Goal: Check status: Check status

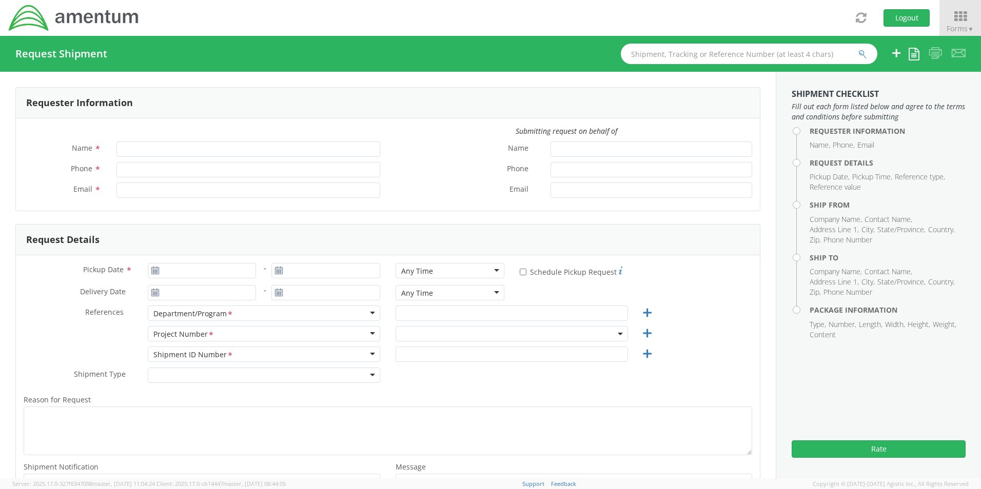
type input "[PERSON_NAME]"
type input "301-757-2089"
type input "dean.selzer@amentum.com"
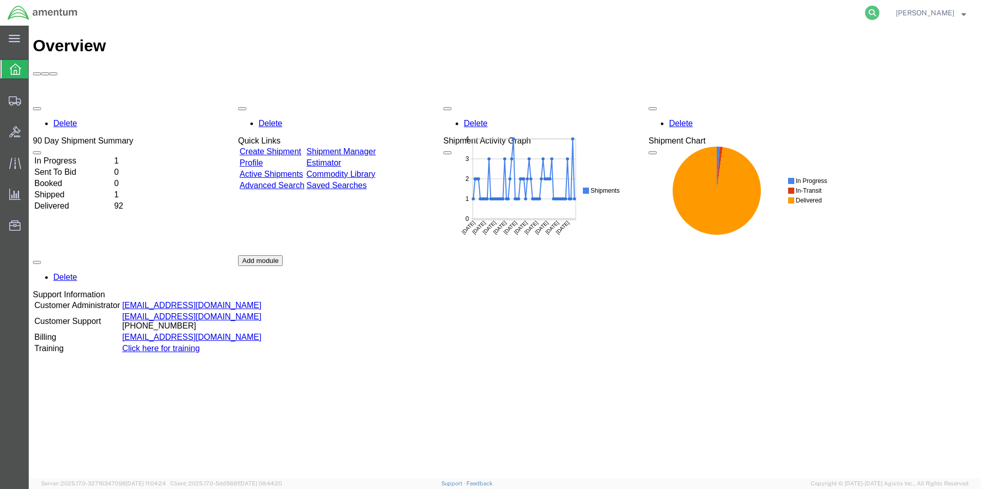
click at [879, 12] on icon at bounding box center [872, 13] width 14 height 14
click at [817, 14] on input "search" at bounding box center [709, 13] width 312 height 25
paste input "S637-25231-0873"
type input "S637-25231-0873"
click at [879, 14] on icon at bounding box center [872, 13] width 14 height 14
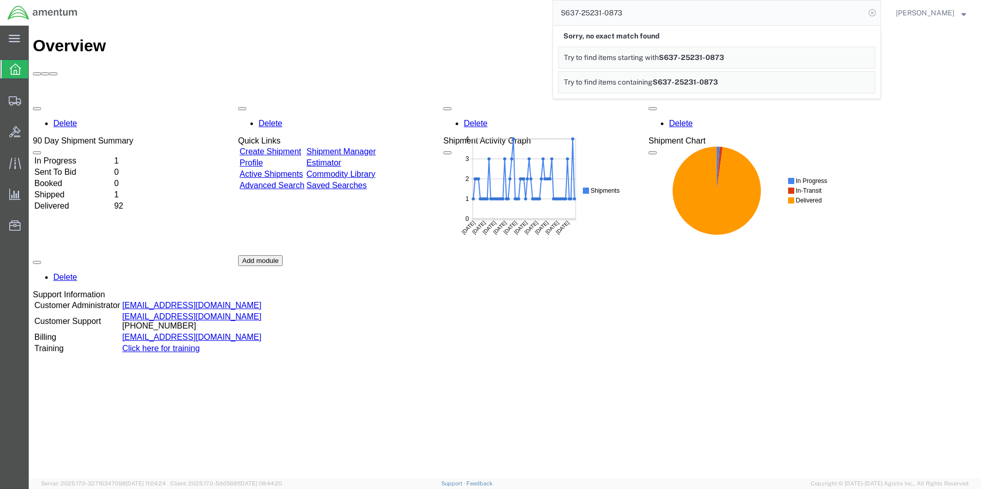
click at [879, 13] on icon at bounding box center [872, 13] width 14 height 14
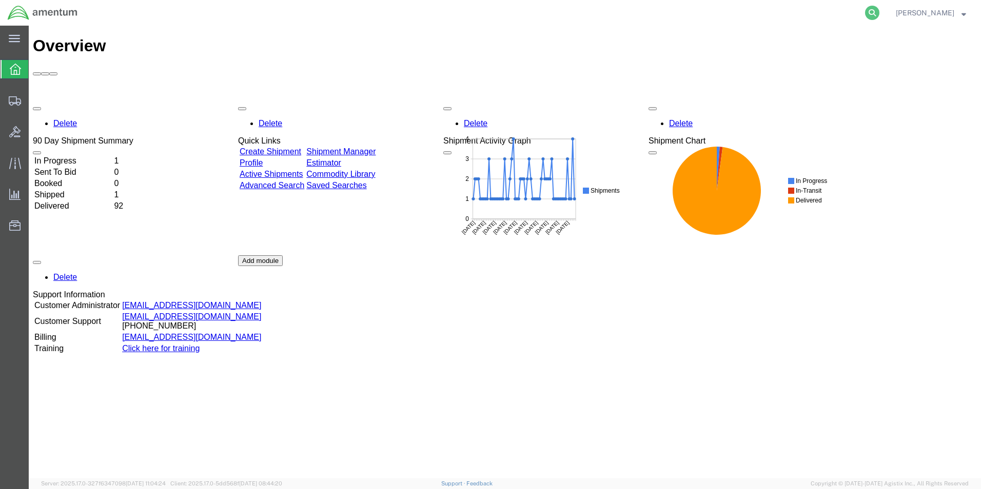
click at [879, 11] on icon at bounding box center [872, 13] width 14 height 14
click at [721, 18] on input "search" at bounding box center [709, 13] width 312 height 25
paste input "S637-25231-0873"
type input "S637-25231-0873"
click at [879, 13] on icon at bounding box center [872, 13] width 14 height 14
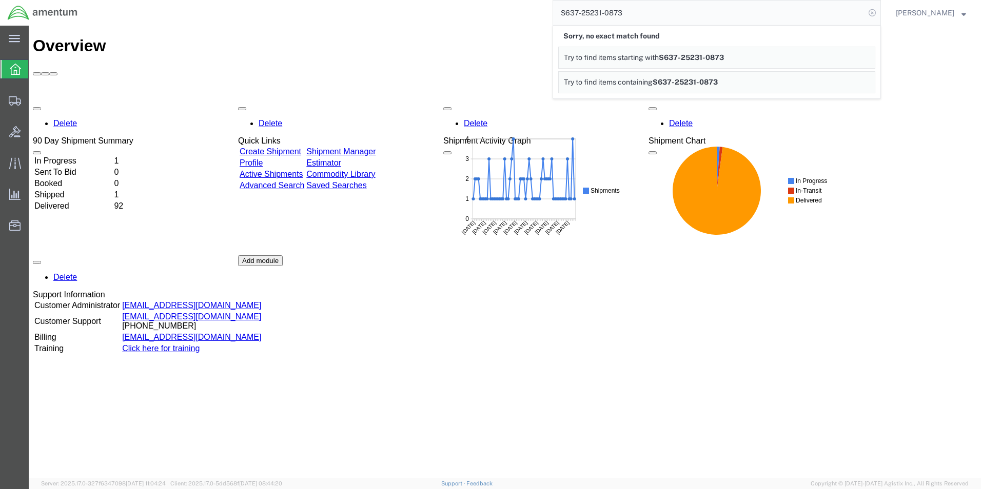
click at [879, 13] on icon at bounding box center [872, 13] width 14 height 14
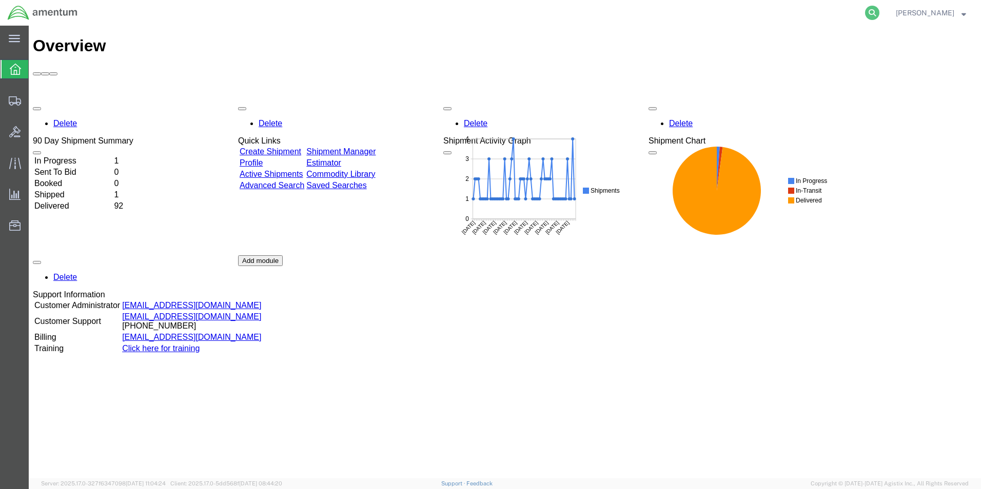
click at [879, 12] on icon at bounding box center [872, 13] width 14 height 14
click at [829, 17] on input "search" at bounding box center [709, 13] width 312 height 25
paste input "S637-25231-0873"
type input "S637-25231-0873"
click at [879, 9] on icon at bounding box center [872, 13] width 14 height 14
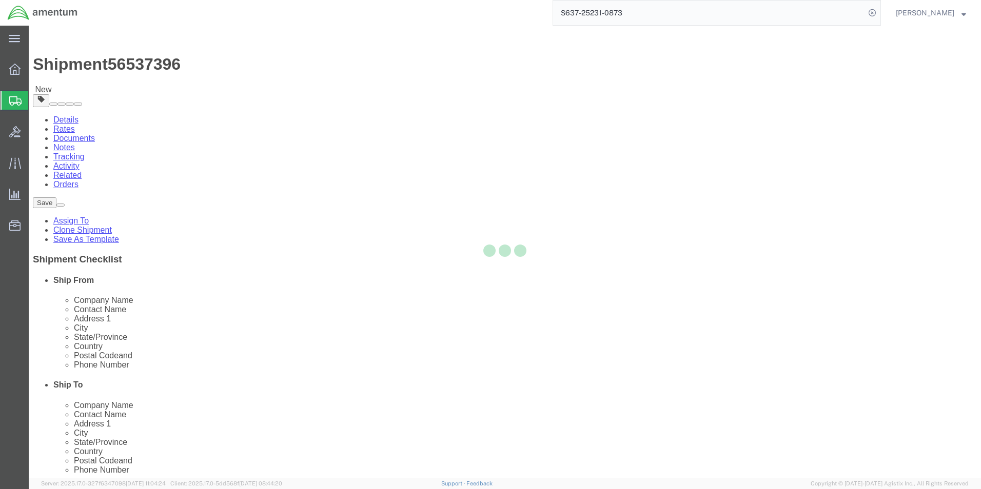
select select "42719"
select select
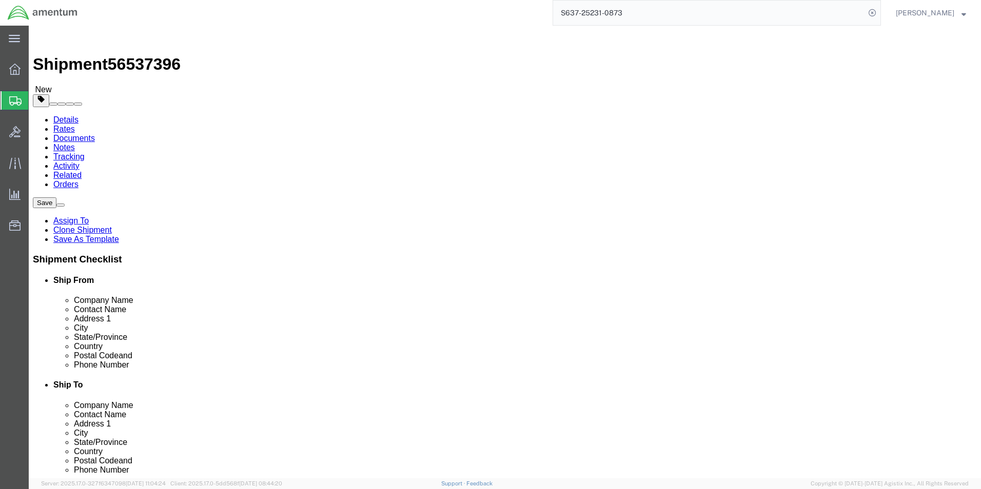
click input "404.767.5800"
click input "404.767-5800"
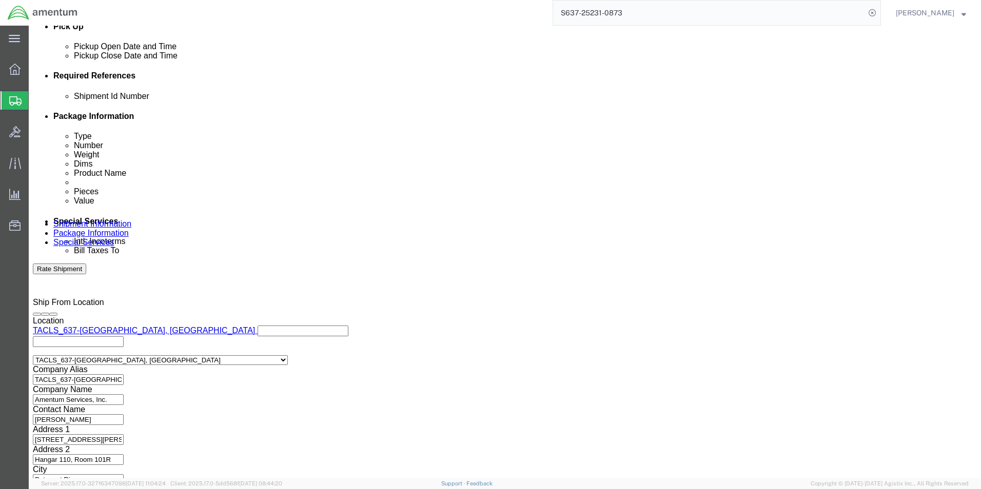
scroll to position [467, 0]
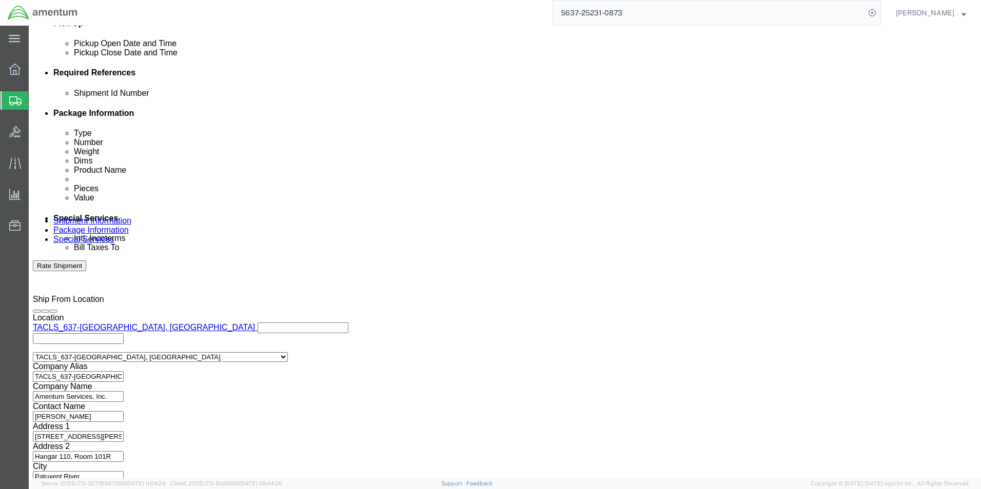
type input "[PHONE_NUMBER]"
click button "Continue"
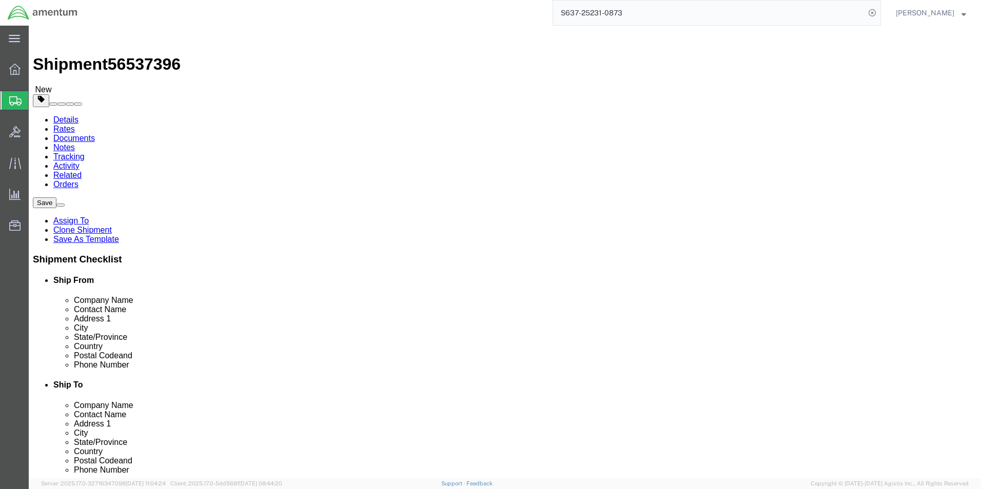
click button "Continue"
click button "Rate Shipment"
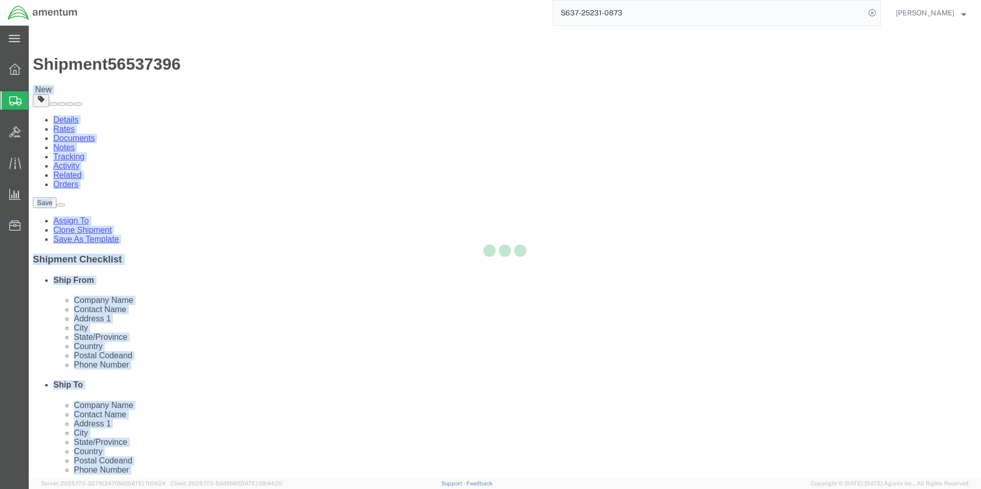
drag, startPoint x: 143, startPoint y: 12, endPoint x: 80, endPoint y: 9, distance: 63.2
click body "Shipment 56537396 New Details Rates Documents Notes Tracking Activity Related O…"
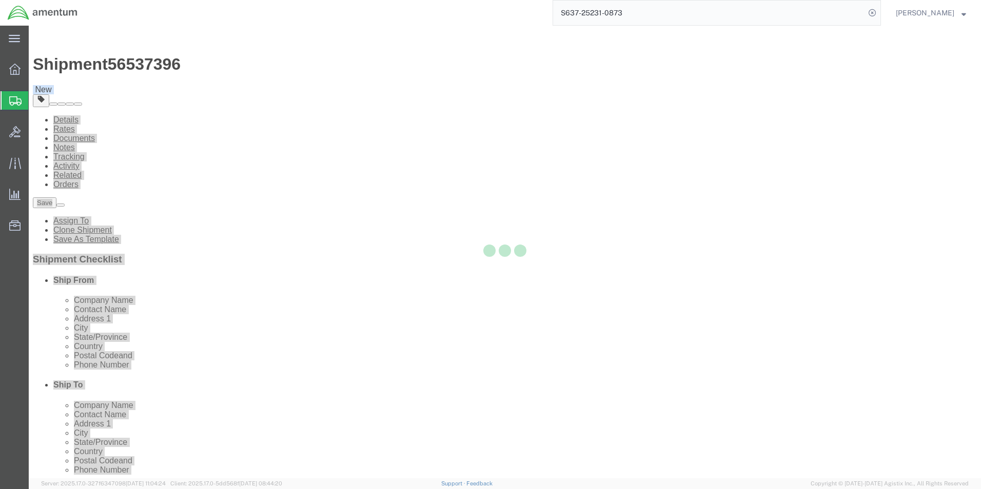
drag, startPoint x: 109, startPoint y: 34, endPoint x: 117, endPoint y: 37, distance: 8.6
click at [114, 36] on div at bounding box center [505, 252] width 952 height 453
click at [117, 37] on div at bounding box center [505, 252] width 952 height 453
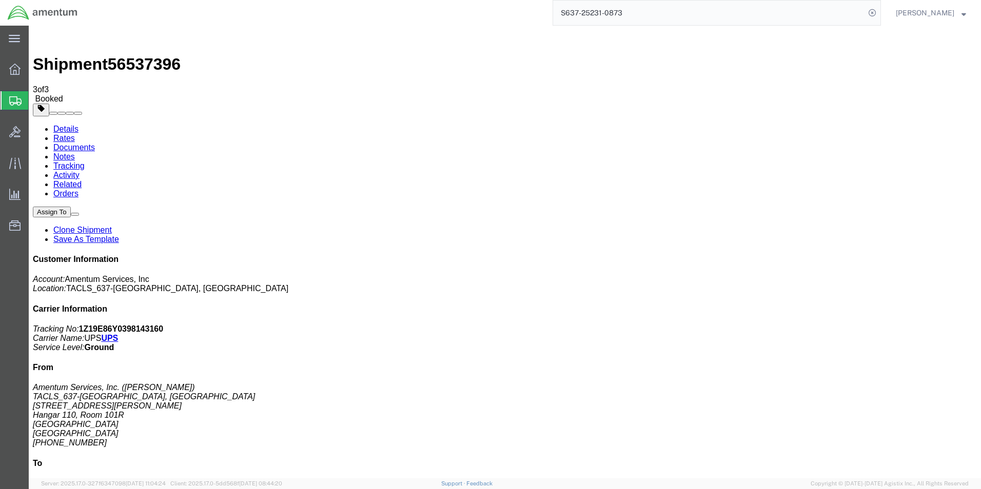
drag, startPoint x: 911, startPoint y: 159, endPoint x: 836, endPoint y: 160, distance: 74.9
click at [836, 325] on p "Tracking No: 1Z19E86Y0398143160 Carrier Name: UPS UPS Service Level: Ground" at bounding box center [505, 339] width 944 height 28
copy b "1Z19E86Y0398143160"
click at [16, 159] on icon at bounding box center [15, 164] width 12 height 12
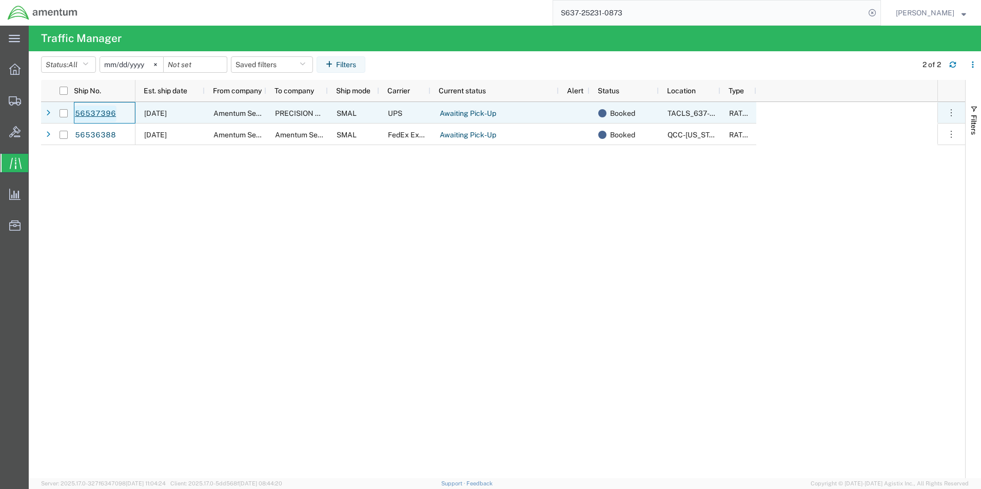
click at [96, 113] on link "56537396" at bounding box center [95, 114] width 42 height 16
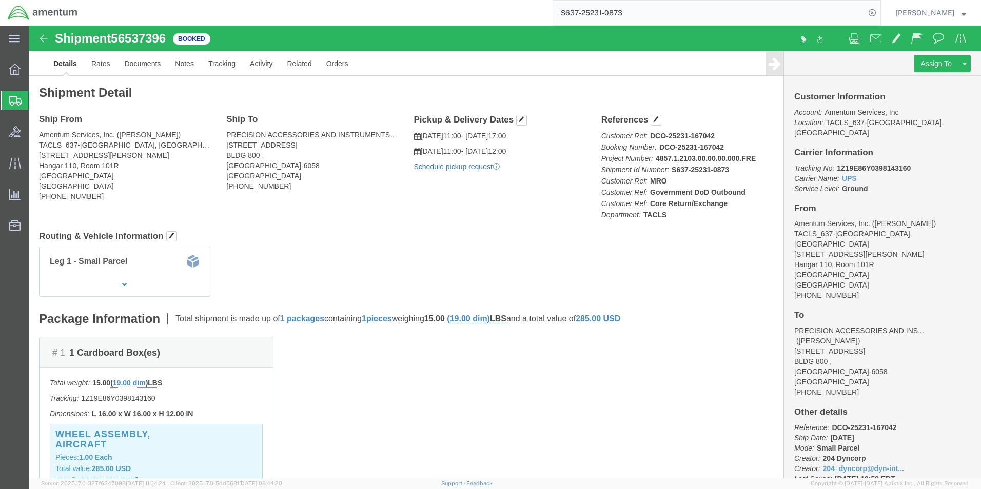
click link "Schedule pickup request"
